Goal: Task Accomplishment & Management: Use online tool/utility

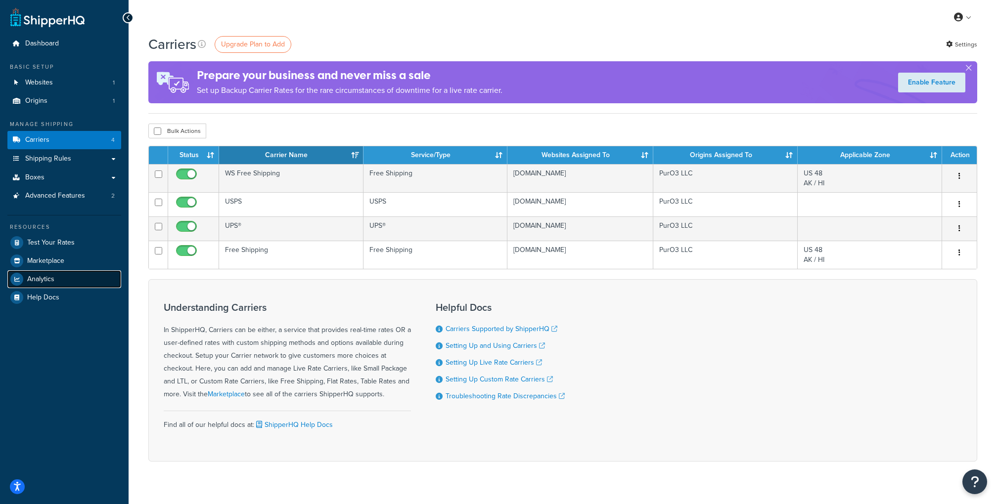
click at [42, 280] on span "Analytics" at bounding box center [40, 279] width 27 height 8
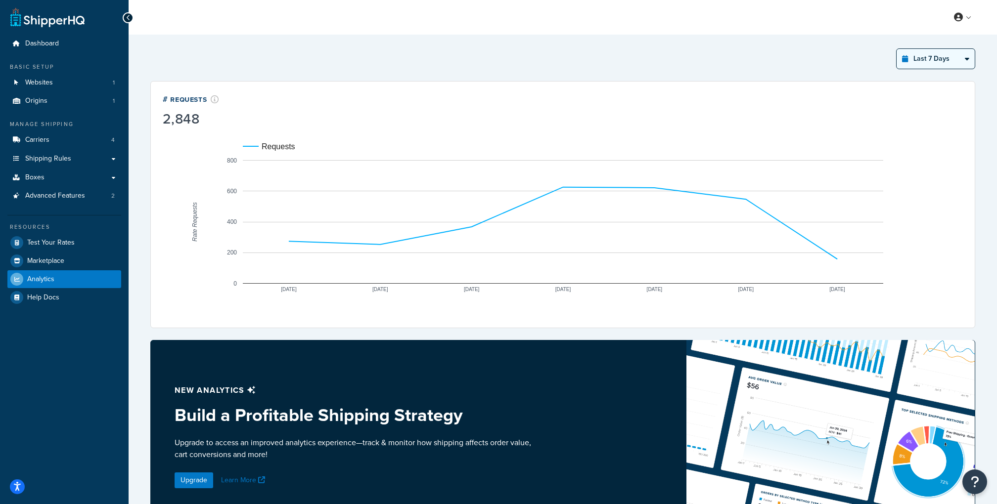
click at [930, 60] on select "Last 24 Hours Last 7 Days Last 30 Days Last 3 Months Last 6 Months Last 12 Mont…" at bounding box center [936, 59] width 78 height 20
click at [897, 49] on select "Last 24 Hours Last 7 Days Last 30 Days Last 3 Months Last 6 Months Last 12 Mont…" at bounding box center [936, 59] width 78 height 20
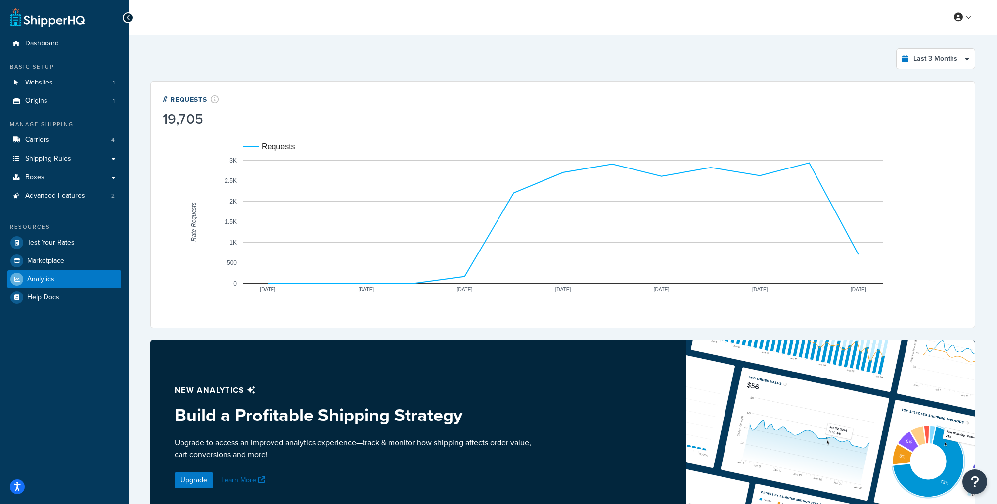
click at [932, 72] on div "Last 3 Months Select a time period Last 24 Hours Last 7 Days Last 30 Days Last …" at bounding box center [562, 343] width 837 height 600
click at [927, 67] on select "Last 24 Hours Last 7 Days Last 30 Days Last 3 Months Last 6 Months Last 12 Mont…" at bounding box center [936, 59] width 78 height 20
select select "last_year"
click at [897, 49] on select "Last 24 Hours Last 7 Days Last 30 Days Last 3 Months Last 6 Months Last 12 Mont…" at bounding box center [936, 59] width 78 height 20
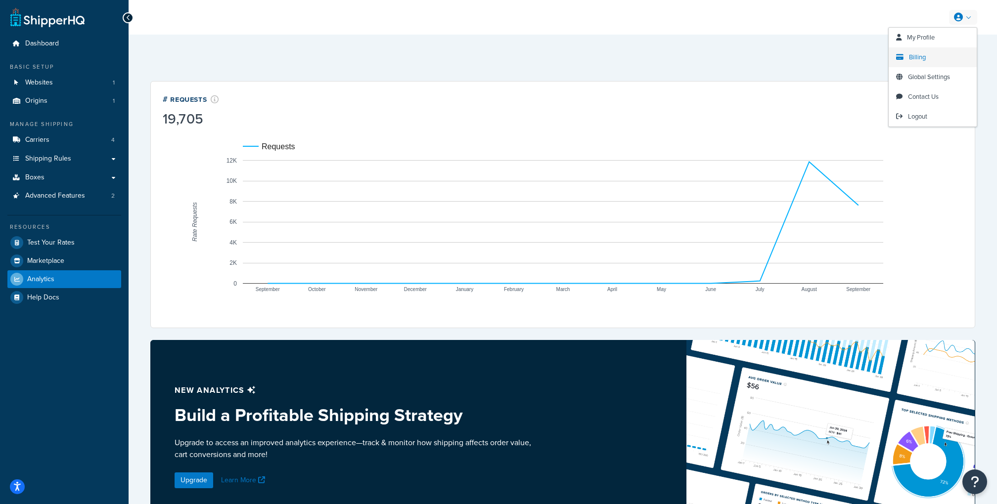
click at [919, 63] on link "Billing" at bounding box center [933, 57] width 88 height 20
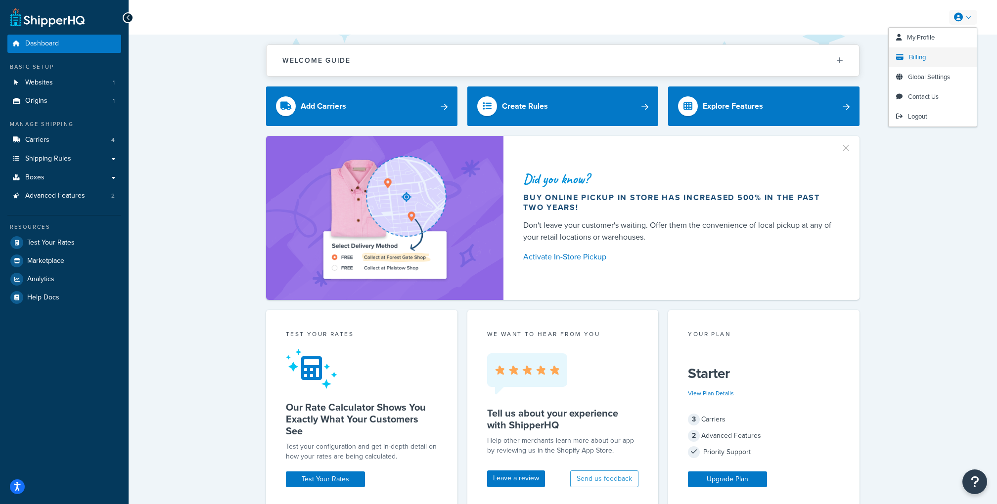
click at [925, 54] on span "Billing" at bounding box center [917, 56] width 17 height 9
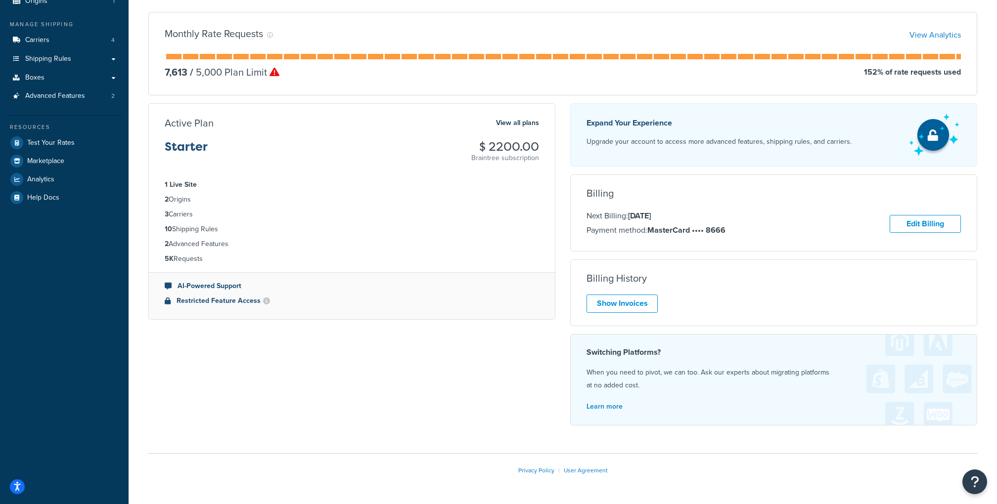
scroll to position [130, 0]
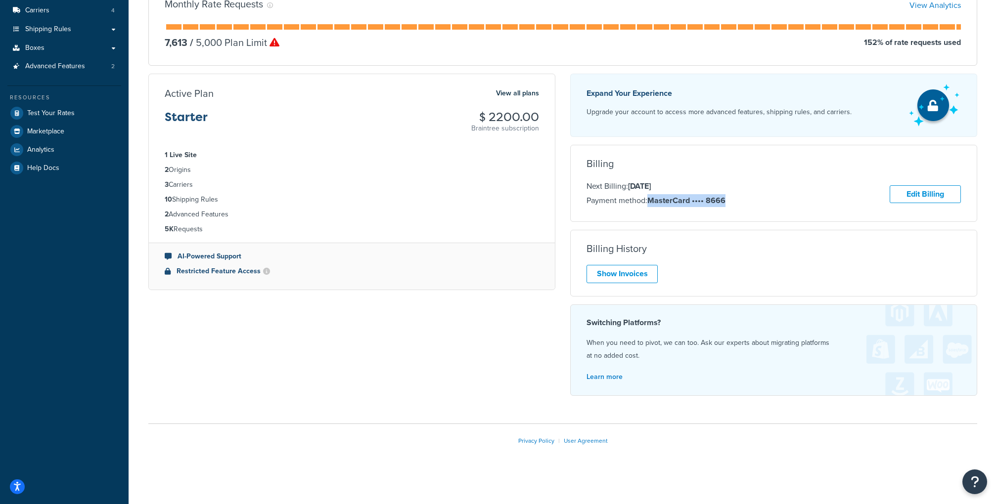
drag, startPoint x: 650, startPoint y: 201, endPoint x: 726, endPoint y: 201, distance: 76.2
click at [726, 201] on div "Next Billing: Jul 6, 2026 Payment method: MasterCard •••• 8666 Edit Billing" at bounding box center [773, 194] width 374 height 29
copy strong "MasterCard •••• 8666"
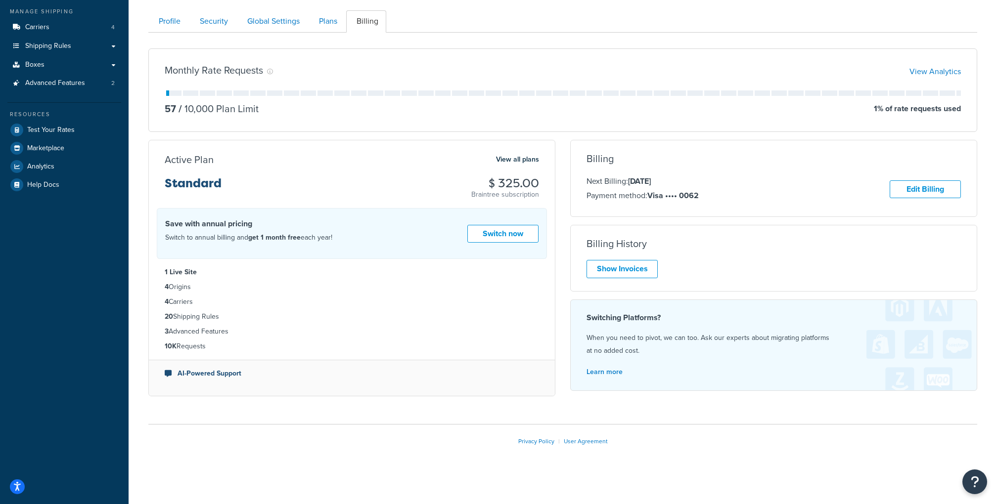
scroll to position [106, 0]
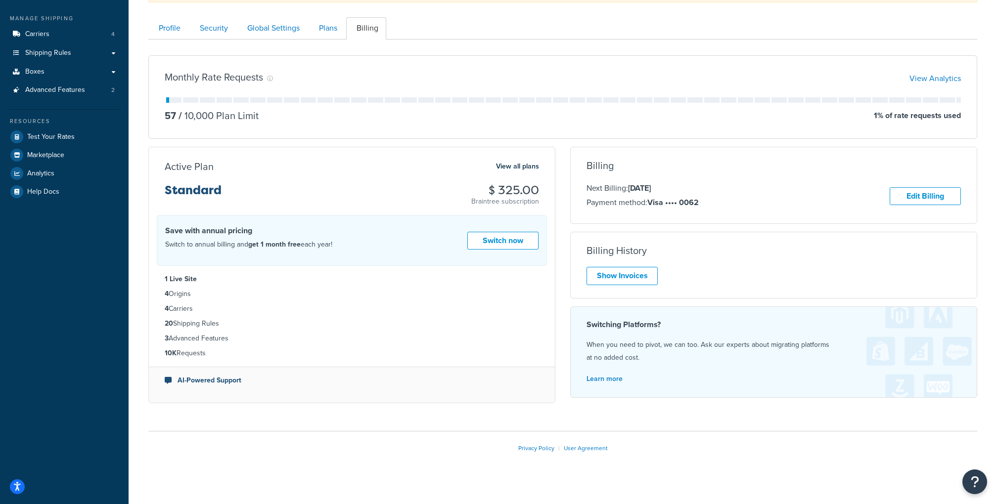
drag, startPoint x: 615, startPoint y: 185, endPoint x: 684, endPoint y: 185, distance: 69.7
click at [684, 185] on p "Next Billing: [DATE]" at bounding box center [642, 188] width 112 height 13
click at [77, 94] on span "Advanced Features" at bounding box center [55, 90] width 60 height 8
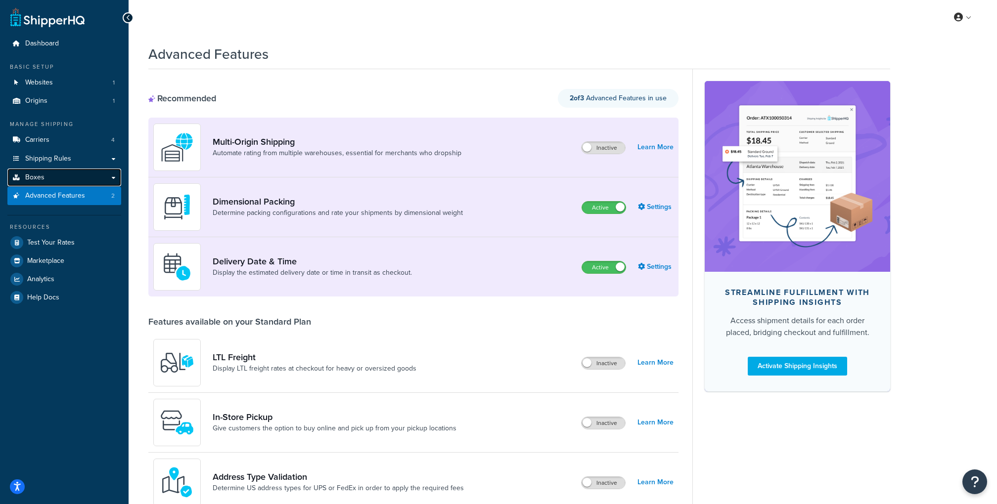
click at [49, 174] on link "Boxes" at bounding box center [64, 178] width 114 height 18
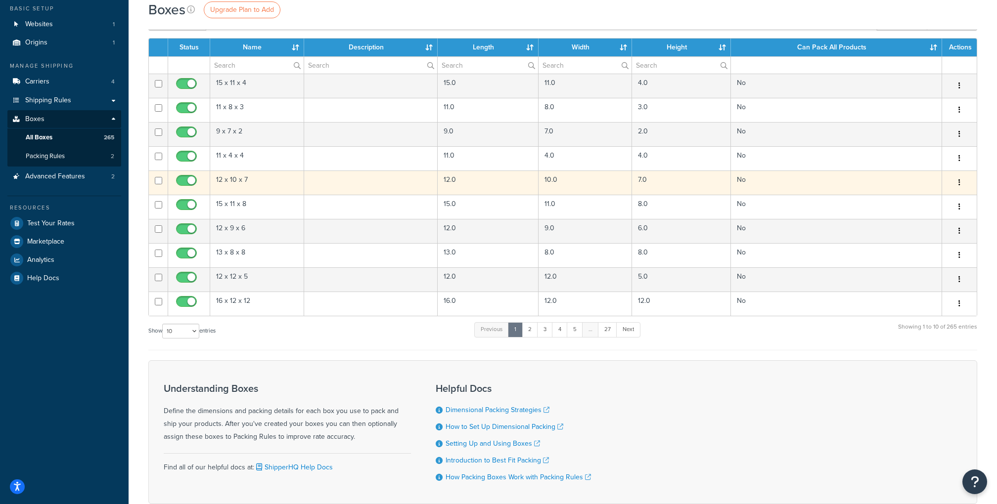
scroll to position [68, 0]
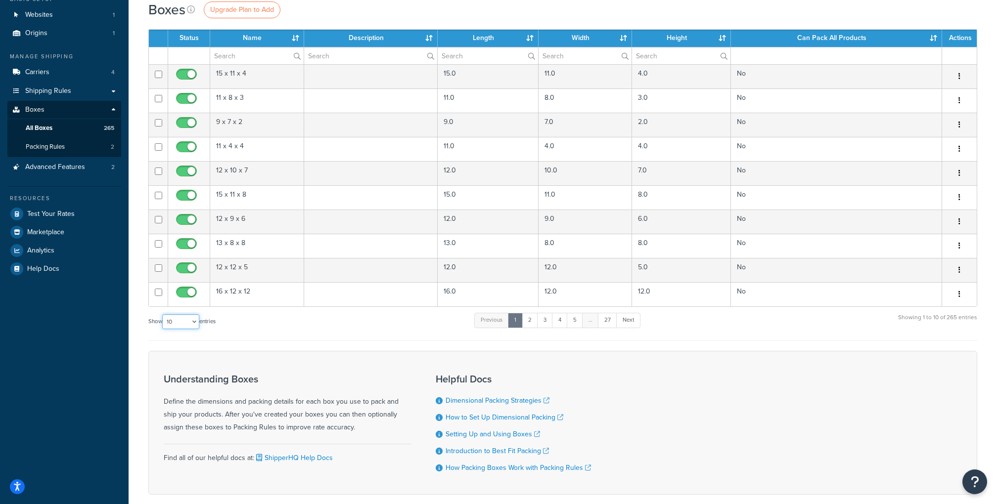
click at [180, 318] on select "10 15 25 50 100 1000" at bounding box center [180, 322] width 37 height 15
select select "1000"
click at [163, 315] on select "10 15 25 50 100 1000" at bounding box center [180, 322] width 37 height 15
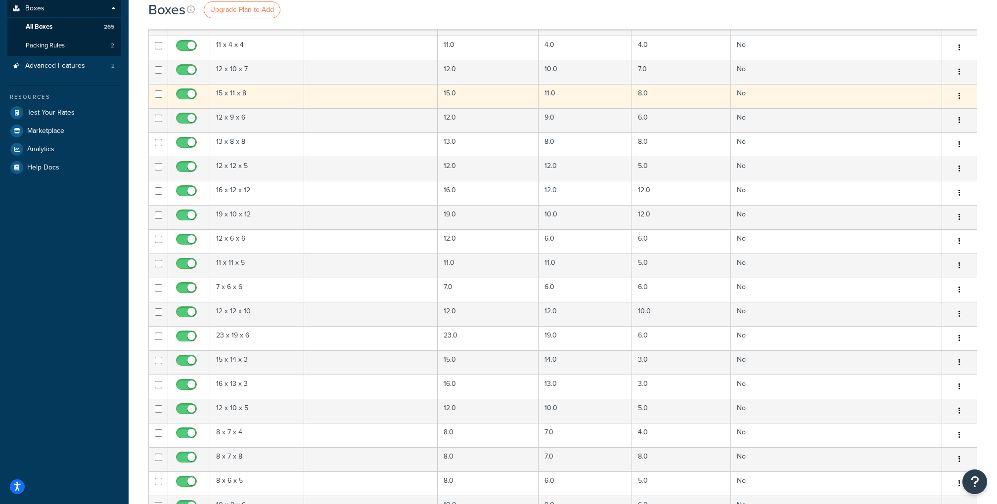
scroll to position [0, 0]
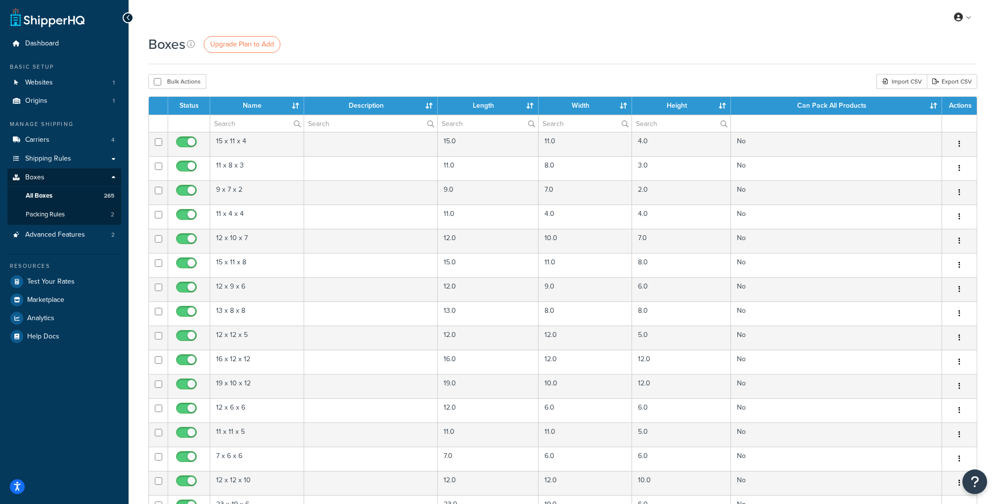
click at [915, 101] on th "Can Pack All Products" at bounding box center [836, 106] width 211 height 18
click at [61, 218] on span "Packing Rules" at bounding box center [45, 215] width 39 height 8
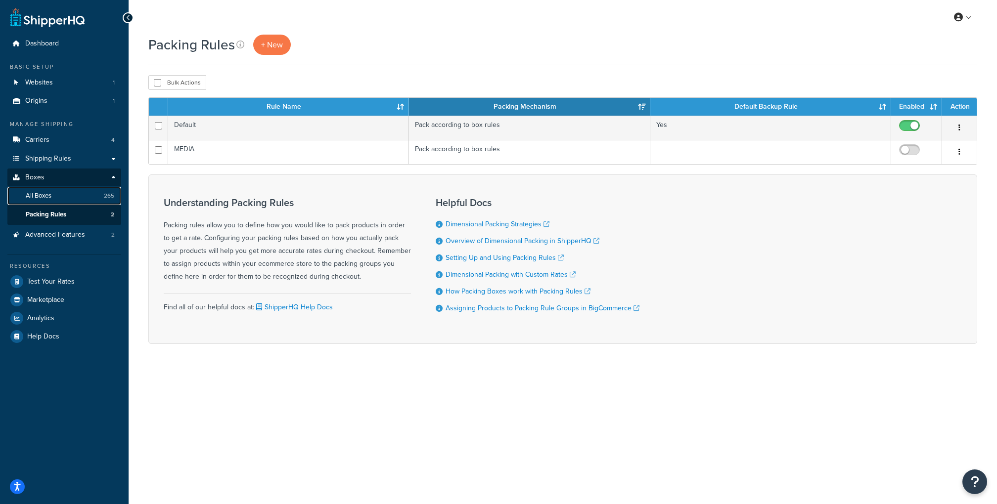
click at [84, 191] on link "All Boxes 265" at bounding box center [64, 196] width 114 height 18
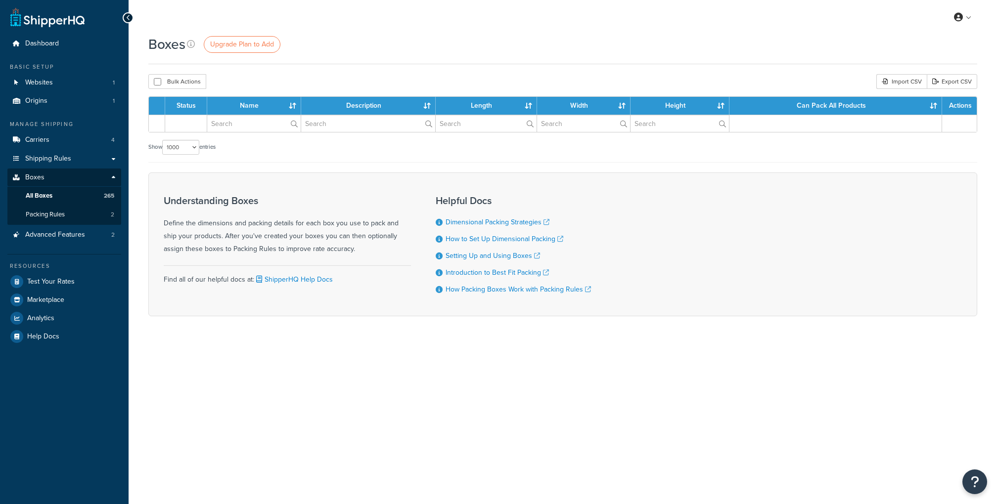
select select "1000"
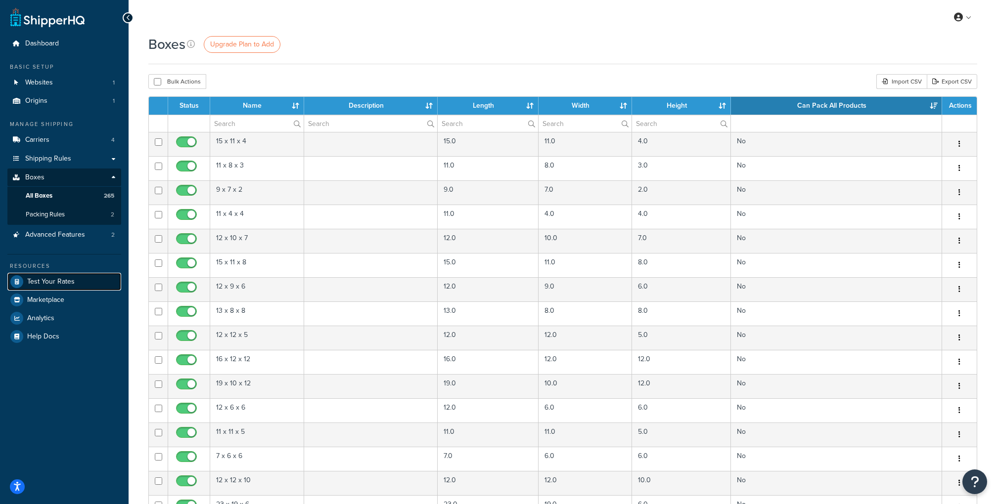
click at [72, 284] on span "Test Your Rates" at bounding box center [50, 282] width 47 height 8
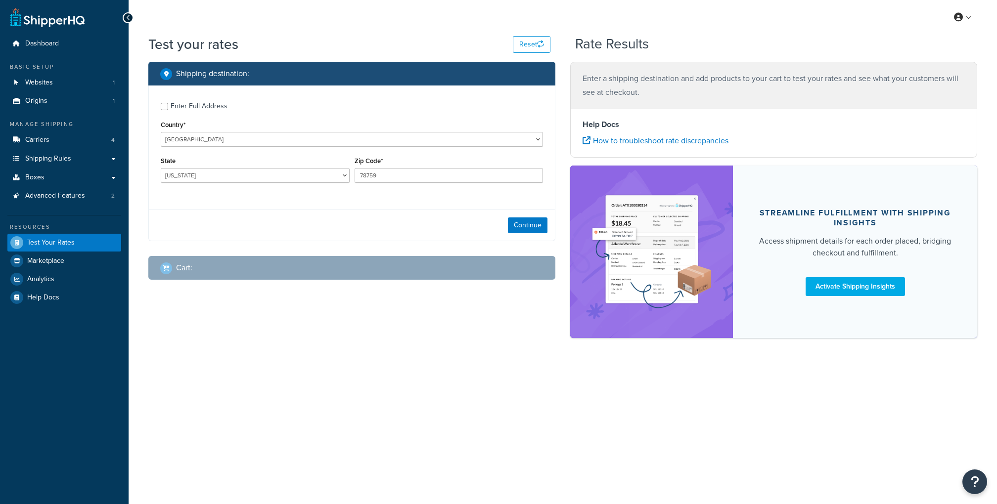
select select "[GEOGRAPHIC_DATA]"
click at [526, 38] on button "Reset" at bounding box center [532, 44] width 38 height 17
click at [523, 50] on button "Reset" at bounding box center [532, 44] width 38 height 17
click at [539, 228] on button "Continue" at bounding box center [528, 226] width 40 height 16
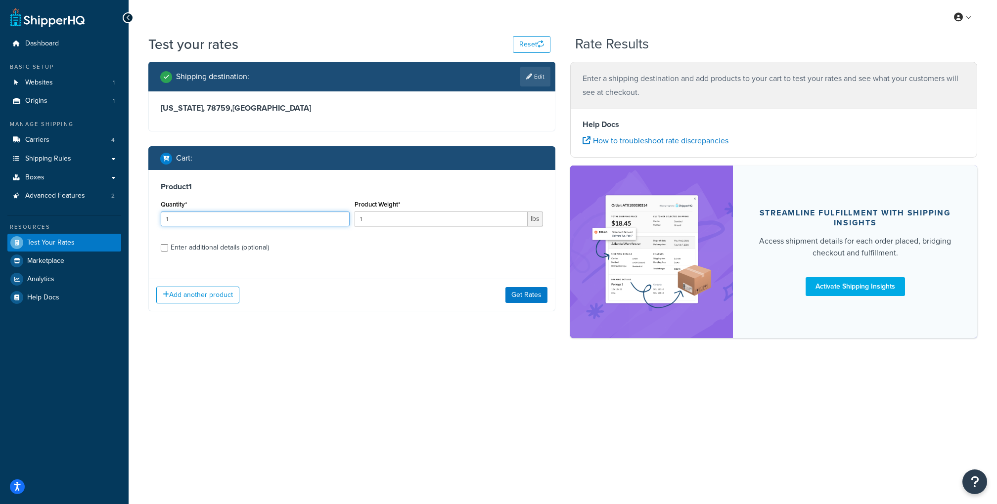
click at [305, 221] on input "1" at bounding box center [255, 219] width 189 height 15
click at [363, 222] on input "1" at bounding box center [442, 219] width 174 height 15
type input "5"
click at [540, 297] on button "Get Rates" at bounding box center [526, 295] width 42 height 16
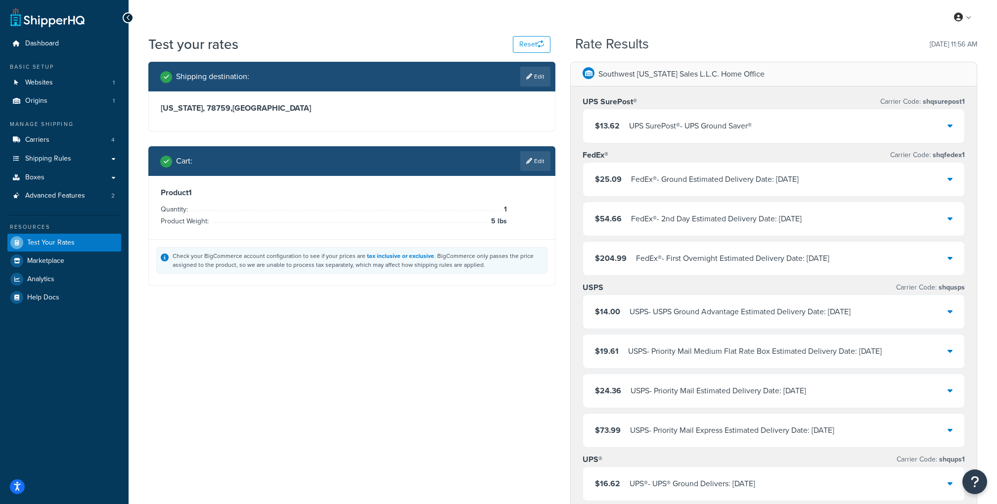
click at [939, 124] on div "$13.62 UPS SurePost® - UPS Ground Saver®" at bounding box center [773, 126] width 381 height 34
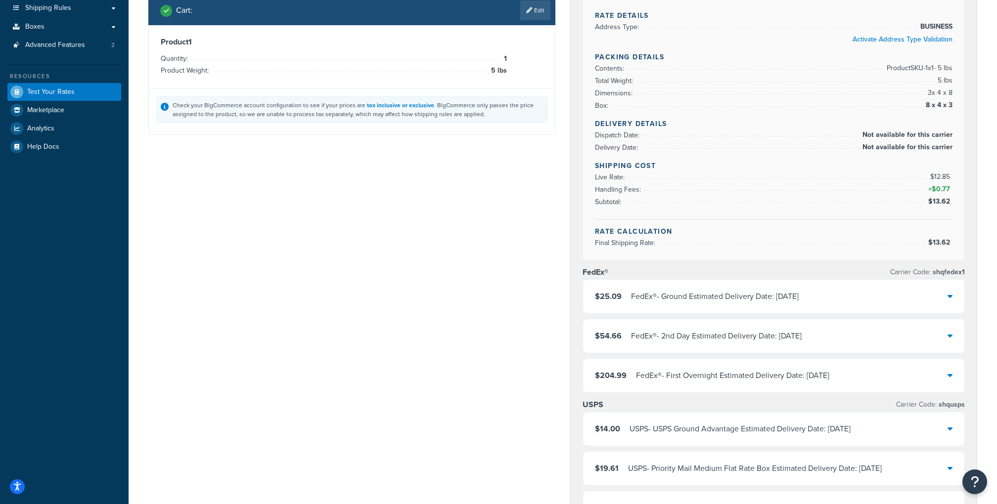
scroll to position [156, 0]
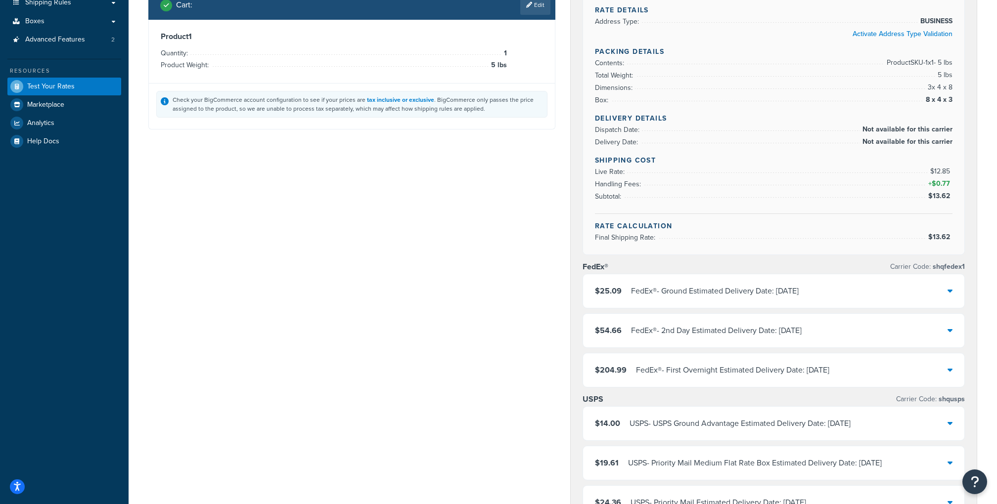
click at [825, 290] on div "$25.09 FedEx® - Ground Estimated Delivery Date: Mon, Sep 22" at bounding box center [773, 291] width 381 height 34
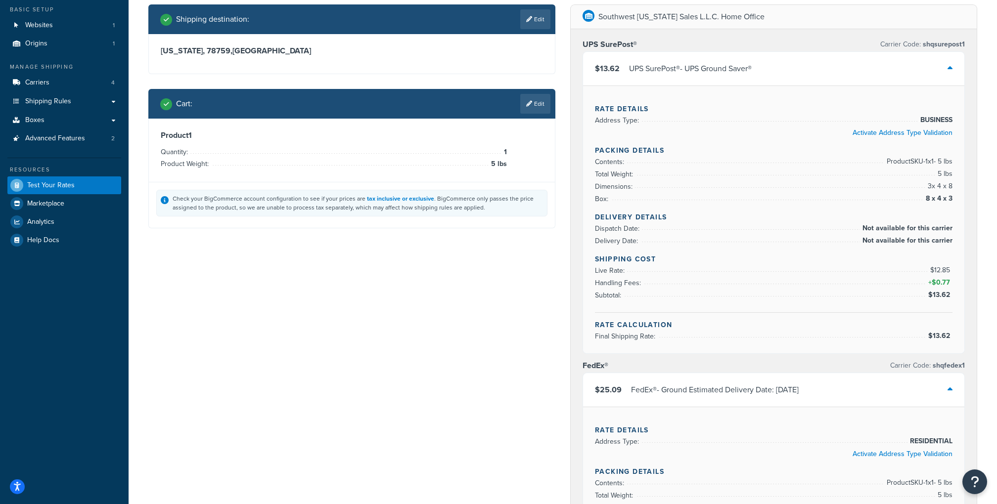
scroll to position [0, 0]
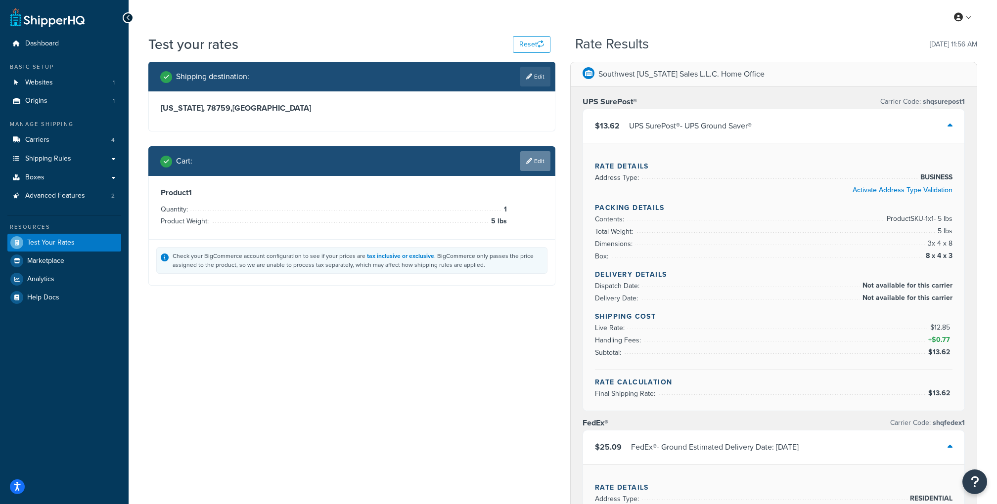
click at [533, 165] on link "Edit" at bounding box center [535, 161] width 30 height 20
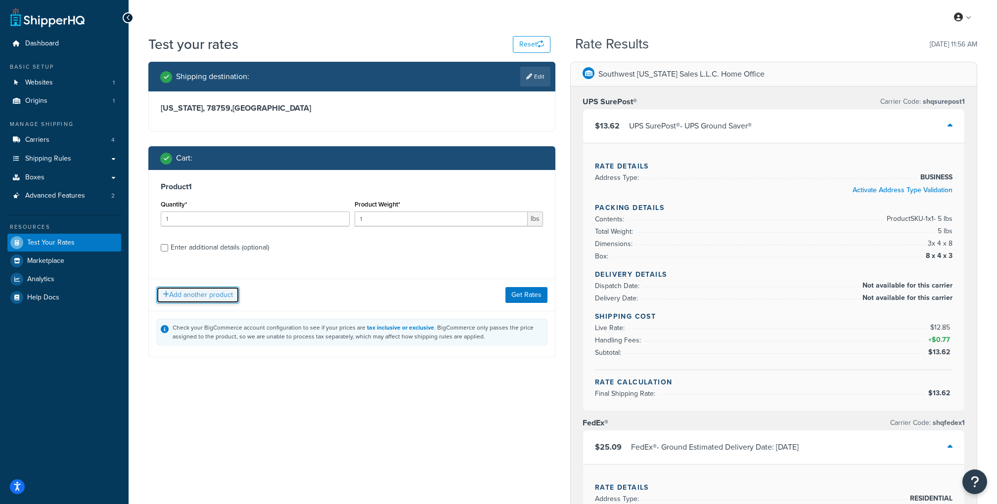
click at [216, 296] on button "Add another product" at bounding box center [197, 295] width 83 height 17
